Goal: Task Accomplishment & Management: Manage account settings

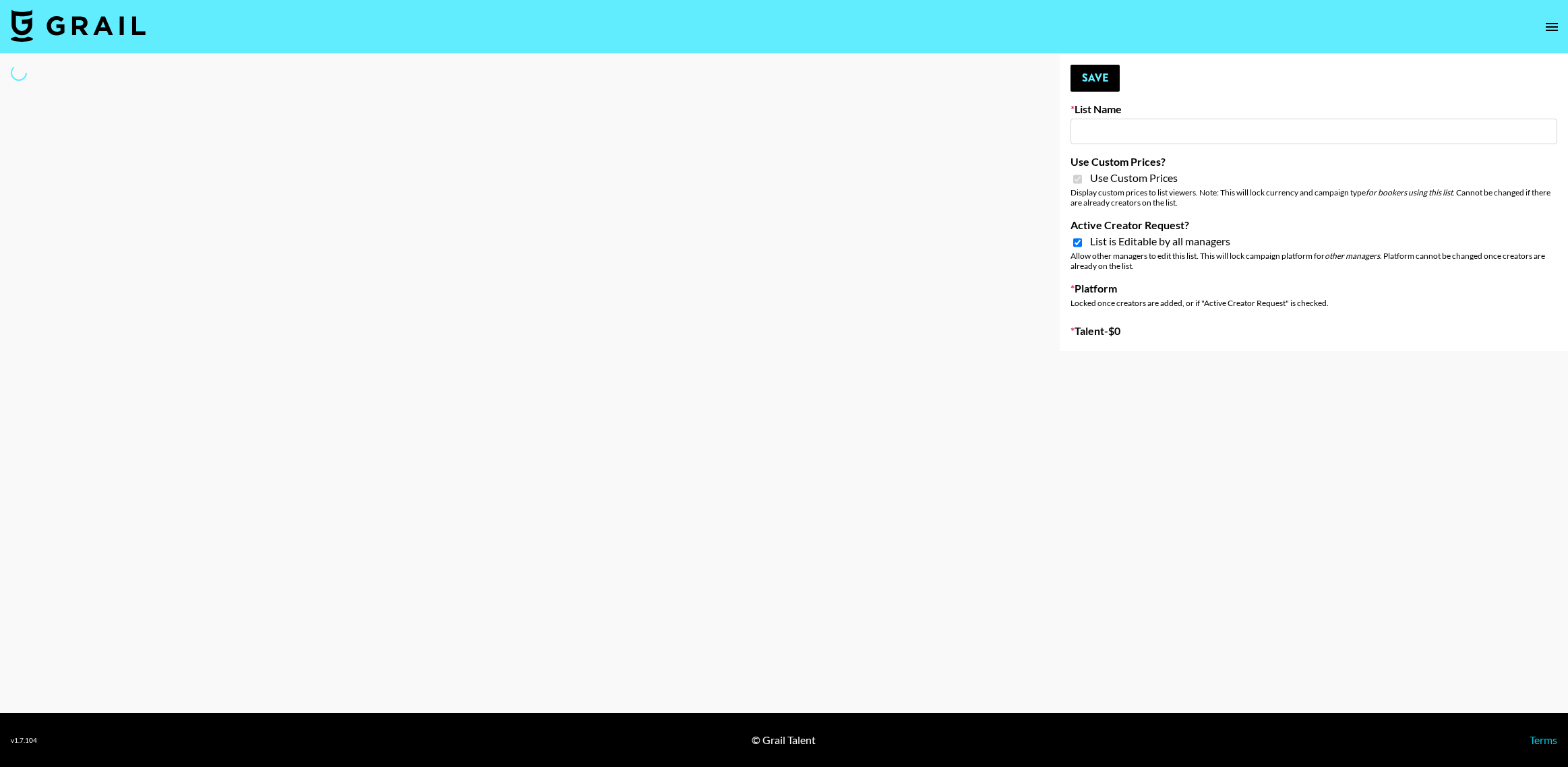
select select "Brand"
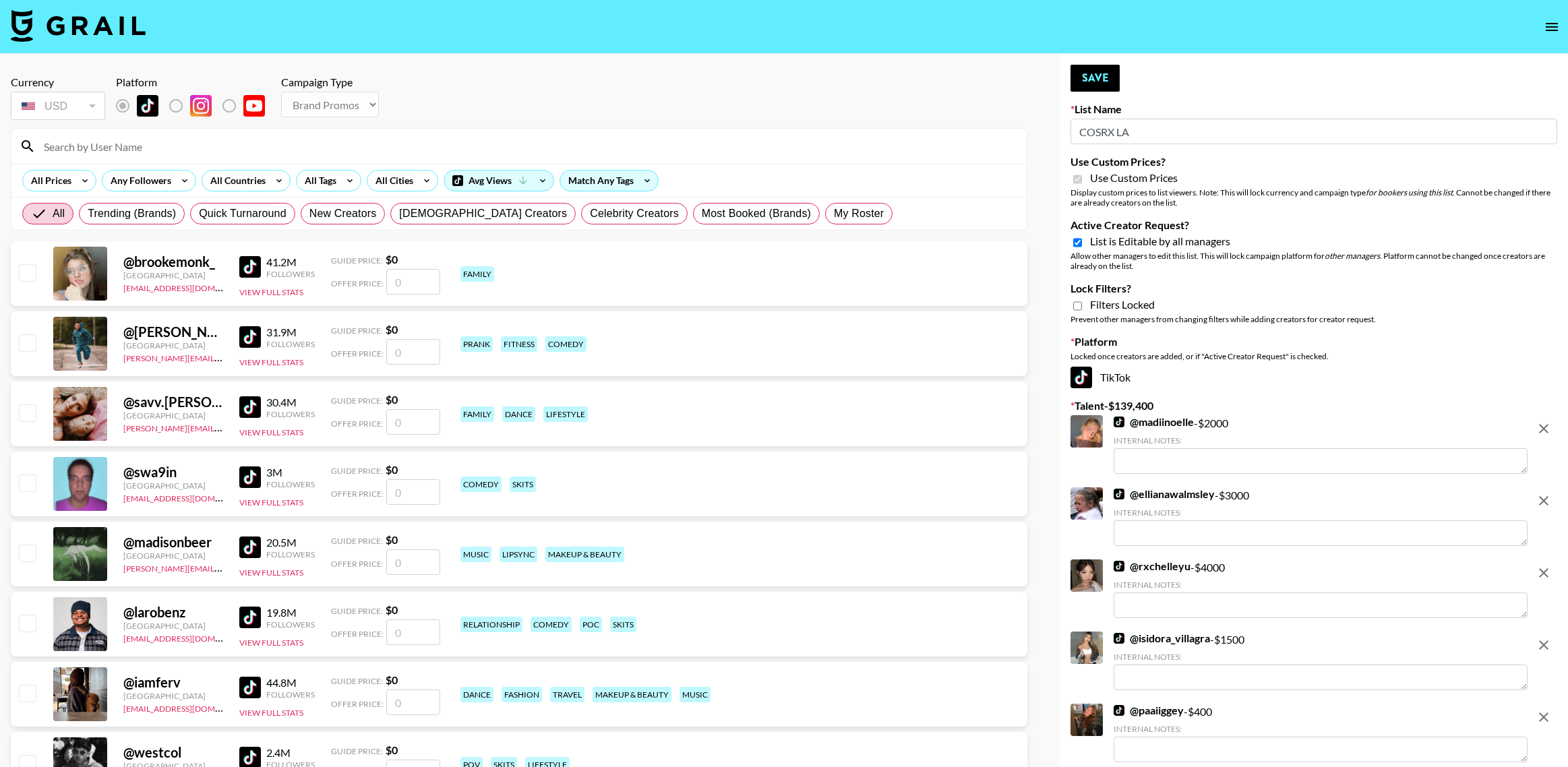
type input "COSRX LA"
checkbox input "true"
click at [1076, 240] on input "Active Creator Request?" at bounding box center [1077, 242] width 9 height 12
checkbox input "false"
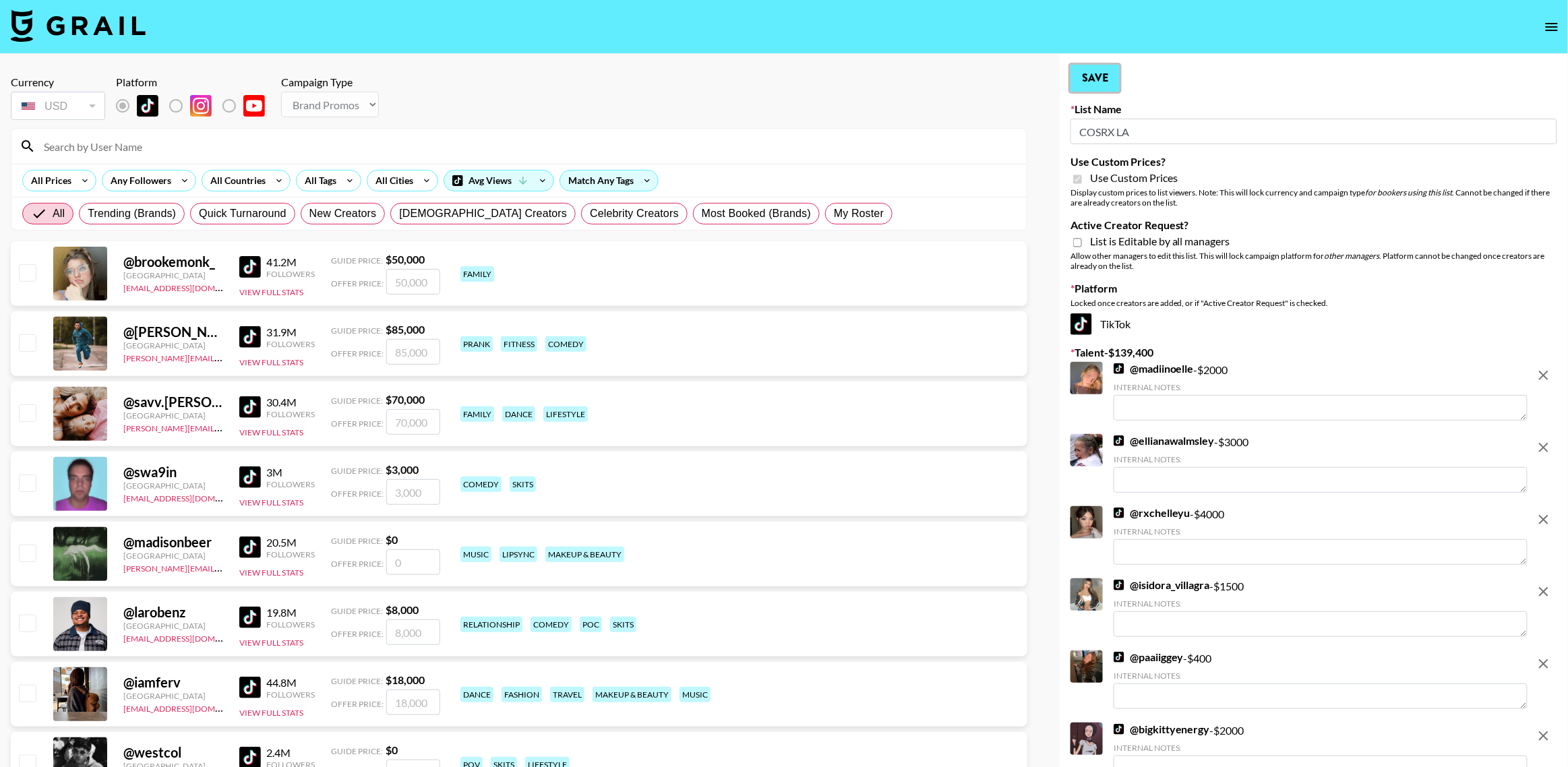
click at [1099, 78] on button "Save" at bounding box center [1095, 78] width 49 height 27
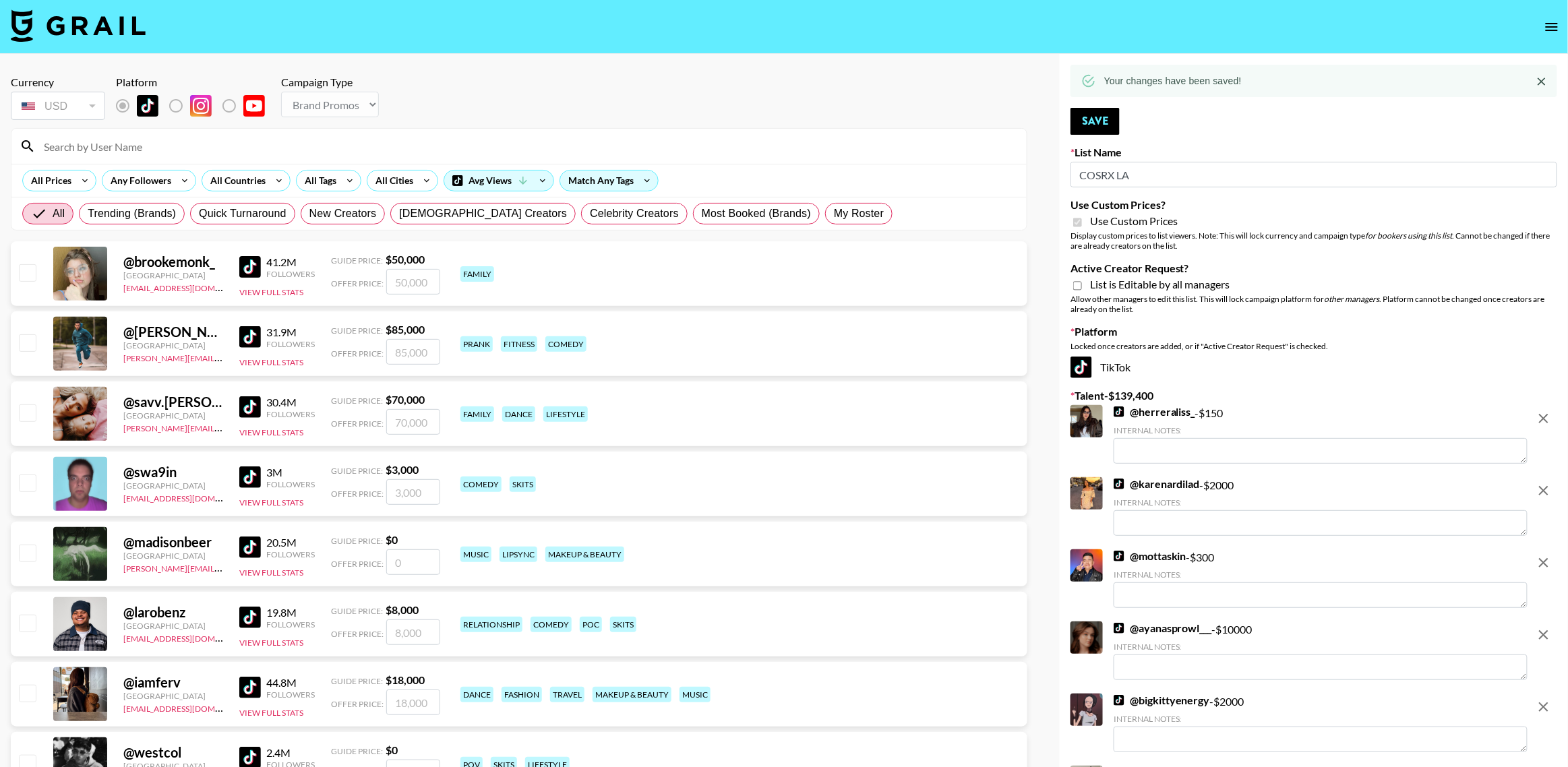
click at [1548, 23] on icon "open drawer" at bounding box center [1551, 26] width 12 height 8
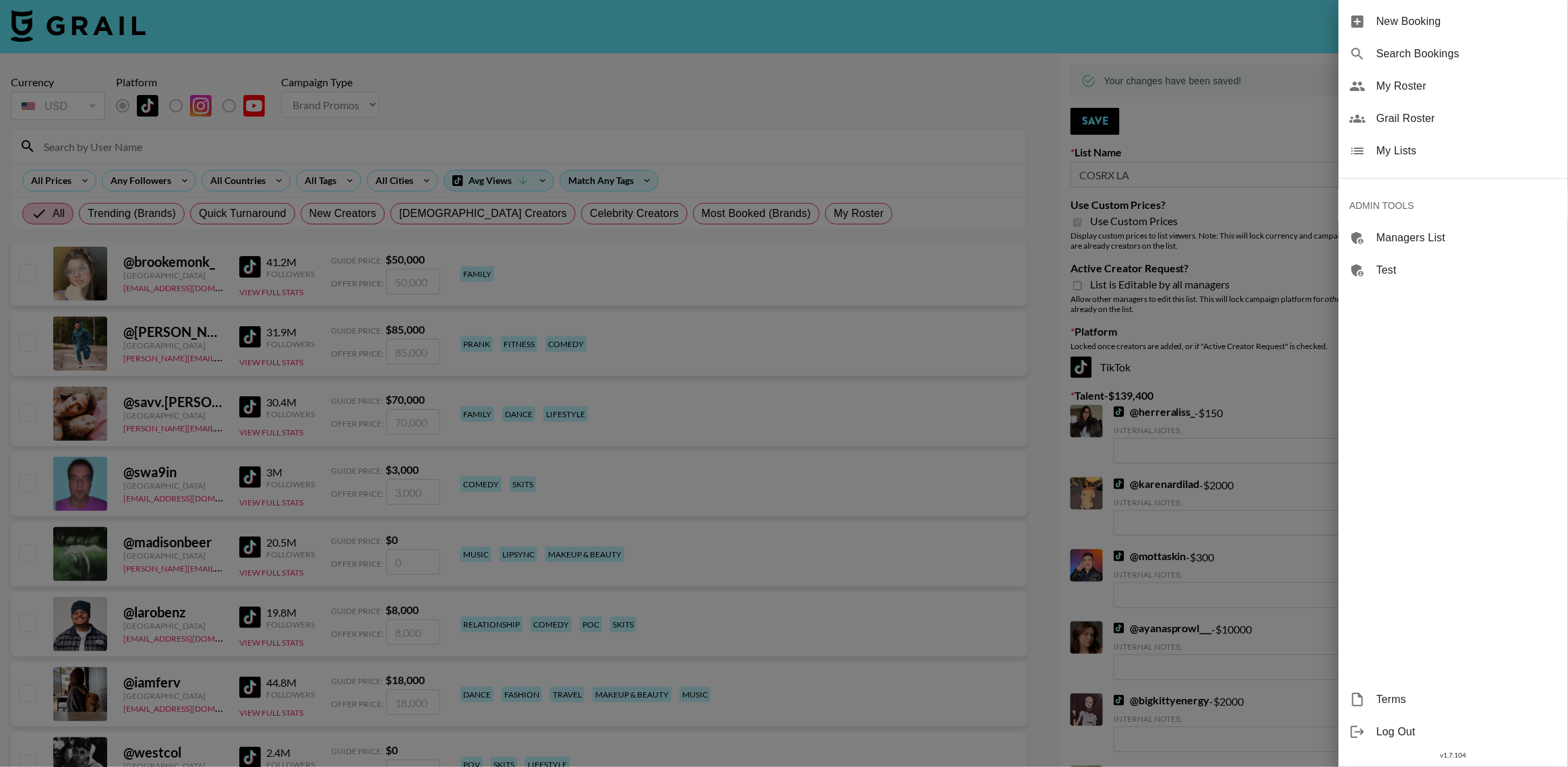
click at [1405, 156] on span "My Lists" at bounding box center [1466, 151] width 180 height 16
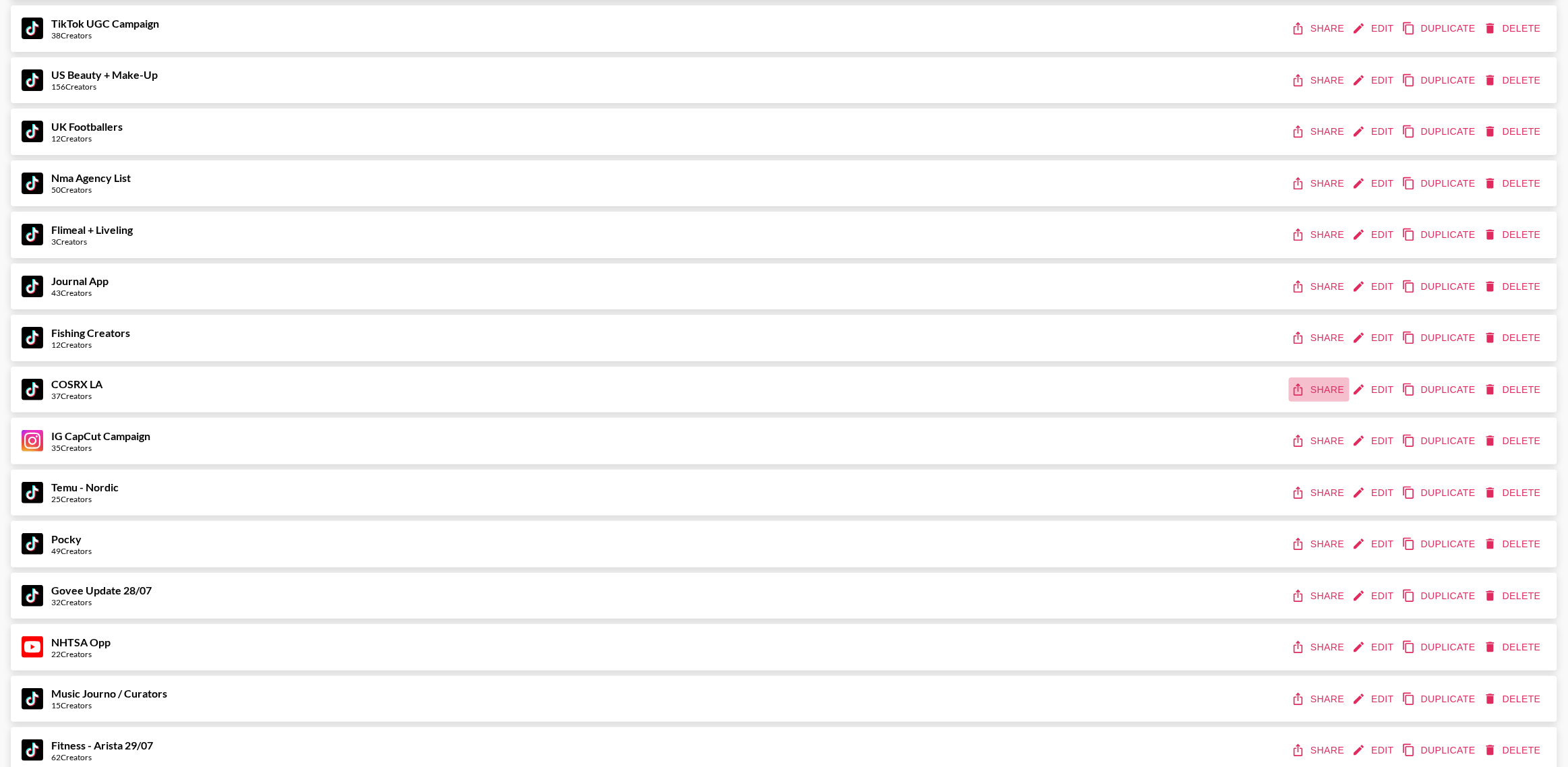
click at [1317, 387] on button "Share" at bounding box center [1319, 389] width 61 height 25
